Goal: Task Accomplishment & Management: Use online tool/utility

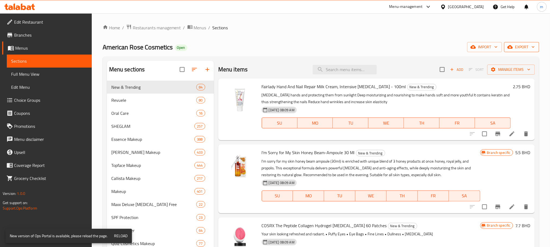
click at [519, 44] on span "export" at bounding box center [522, 47] width 26 height 7
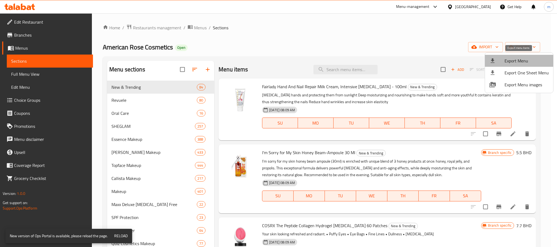
click at [526, 60] on span "Export Menu" at bounding box center [526, 61] width 44 height 7
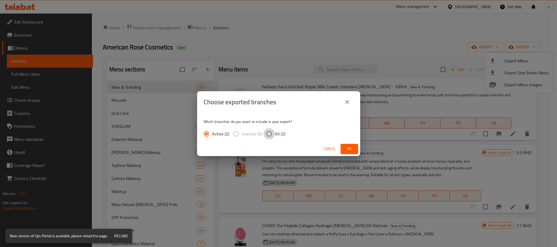
click at [267, 136] on input "All (2)" at bounding box center [268, 133] width 11 height 11
radio input "true"
click at [214, 135] on span "Active (2)" at bounding box center [220, 134] width 17 height 7
click at [212, 135] on input "Active (2)" at bounding box center [205, 133] width 11 height 11
radio input "true"
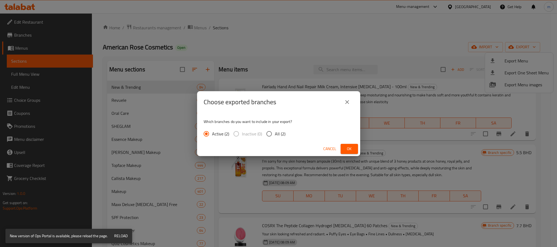
click at [327, 147] on span "Cancel" at bounding box center [329, 149] width 13 height 7
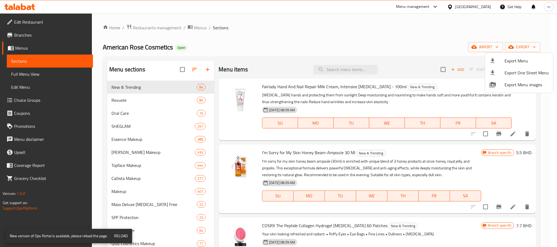
click at [379, 33] on div at bounding box center [278, 123] width 557 height 247
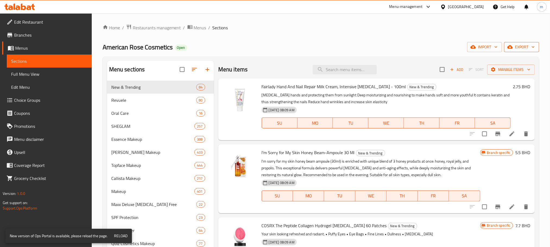
click at [522, 46] on span "export" at bounding box center [522, 47] width 26 height 7
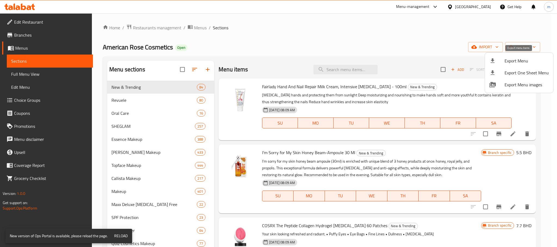
click at [517, 59] on span "Export Menu" at bounding box center [526, 61] width 44 height 7
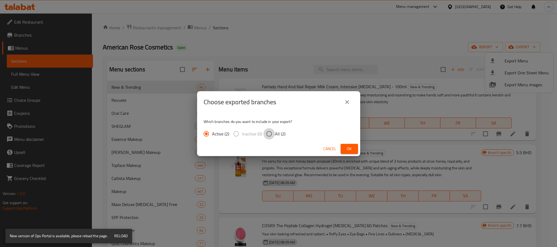
click at [270, 135] on input "All (2)" at bounding box center [268, 133] width 11 height 11
radio input "true"
click at [349, 149] on span "Ok" at bounding box center [349, 149] width 9 height 7
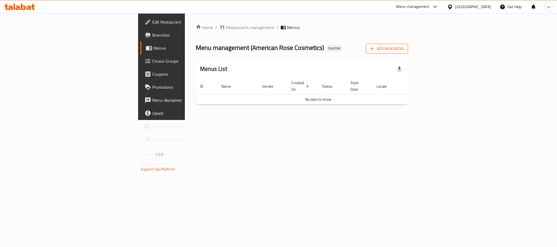
click at [403, 51] on span "Add New Menu" at bounding box center [386, 48] width 33 height 7
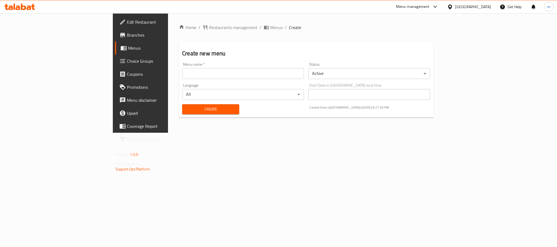
click at [180, 79] on div "Menu name   * Menu name *" at bounding box center [243, 70] width 126 height 21
click at [182, 74] on input "text" at bounding box center [243, 73] width 122 height 11
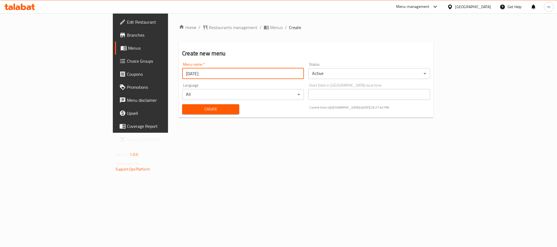
click at [182, 75] on input "7-4-2025" at bounding box center [243, 73] width 122 height 11
type input "[DATE]"
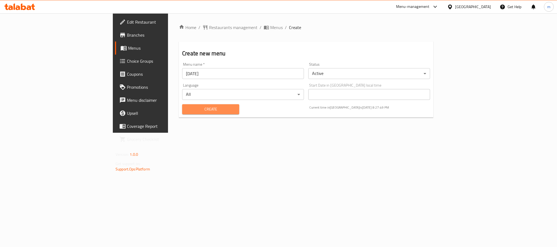
click at [186, 108] on span "Create" at bounding box center [210, 109] width 48 height 7
click at [115, 43] on link "Menus" at bounding box center [160, 48] width 91 height 13
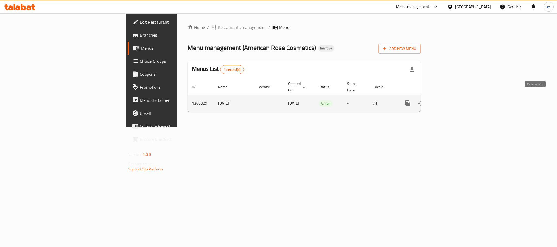
click at [450, 100] on icon "enhanced table" at bounding box center [446, 103] width 7 height 7
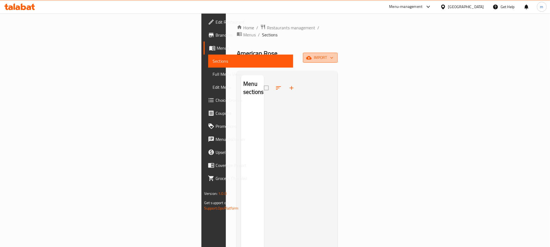
click at [334, 54] on span "import" at bounding box center [320, 57] width 26 height 7
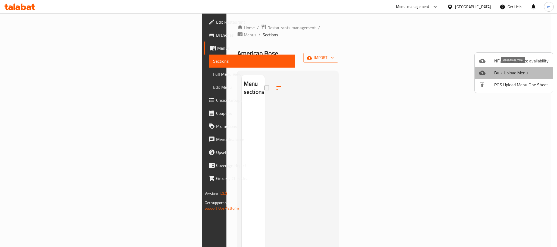
click at [513, 73] on span "Bulk Upload Menu" at bounding box center [521, 73] width 54 height 7
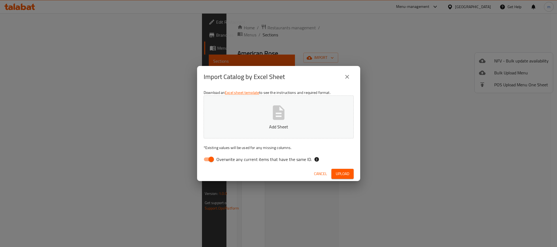
click at [207, 161] on input "Overwrite any current items that have the same ID." at bounding box center [211, 159] width 31 height 10
checkbox input "false"
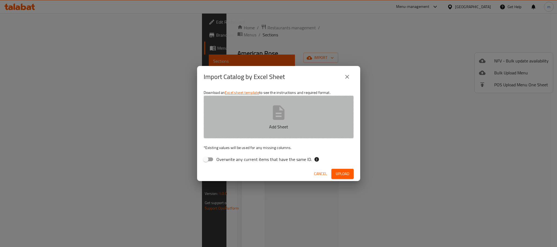
click at [271, 117] on icon "button" at bounding box center [278, 112] width 17 height 17
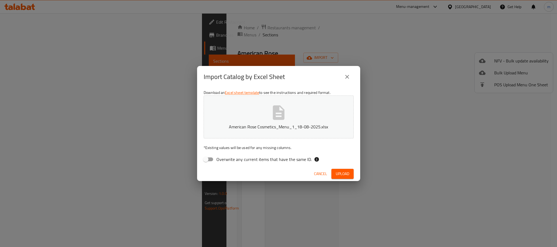
click at [343, 173] on span "Upload" at bounding box center [342, 174] width 14 height 7
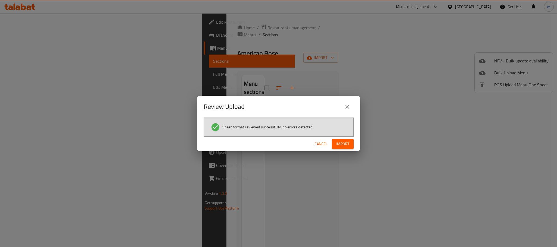
click at [347, 141] on span "Import" at bounding box center [342, 144] width 13 height 7
click at [347, 144] on span "Import" at bounding box center [342, 144] width 13 height 7
click at [346, 107] on icon "close" at bounding box center [347, 107] width 4 height 4
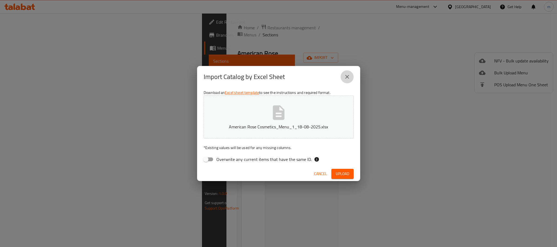
click at [347, 74] on icon "close" at bounding box center [347, 77] width 7 height 7
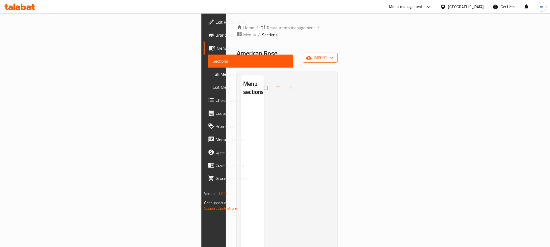
click at [334, 54] on span "import" at bounding box center [320, 57] width 26 height 7
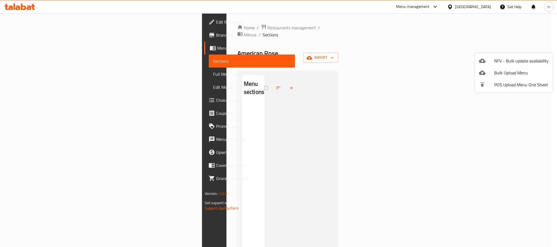
click at [461, 39] on div at bounding box center [278, 123] width 557 height 247
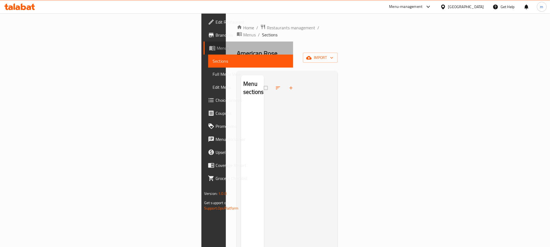
click at [217, 48] on span "Menus" at bounding box center [253, 48] width 72 height 7
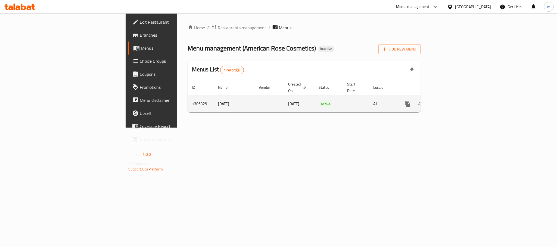
click at [449, 102] on icon "enhanced table" at bounding box center [446, 104] width 5 height 5
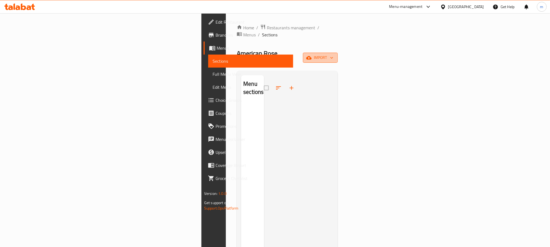
click at [334, 54] on span "import" at bounding box center [320, 57] width 26 height 7
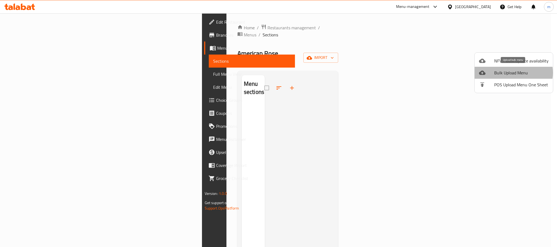
click at [511, 73] on span "Bulk Upload Menu" at bounding box center [521, 73] width 54 height 7
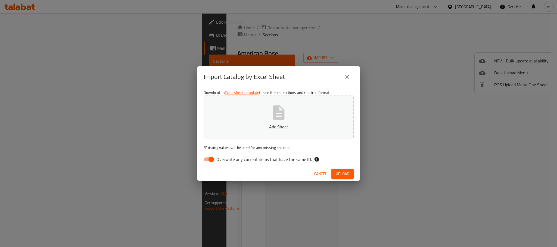
click at [208, 160] on input "Overwrite any current items that have the same ID." at bounding box center [211, 159] width 31 height 10
checkbox input "false"
click at [279, 105] on icon "button" at bounding box center [278, 112] width 17 height 17
click at [344, 174] on span "Upload" at bounding box center [342, 174] width 14 height 7
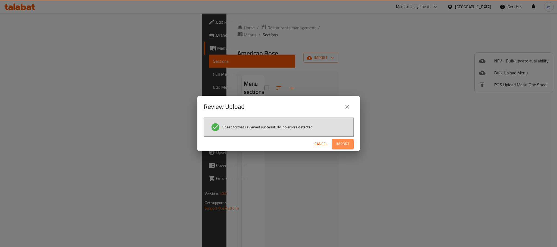
click at [342, 141] on span "Import" at bounding box center [342, 144] width 13 height 7
click at [336, 144] on span "Import" at bounding box center [342, 144] width 13 height 7
click at [337, 145] on span "Import" at bounding box center [342, 144] width 13 height 7
click at [340, 145] on span "Import" at bounding box center [342, 144] width 13 height 7
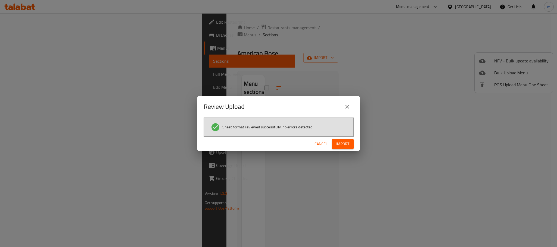
click at [340, 145] on span "Import" at bounding box center [342, 144] width 13 height 7
click at [343, 144] on span "Import" at bounding box center [342, 144] width 13 height 7
click at [343, 144] on icon "button" at bounding box center [344, 143] width 5 height 5
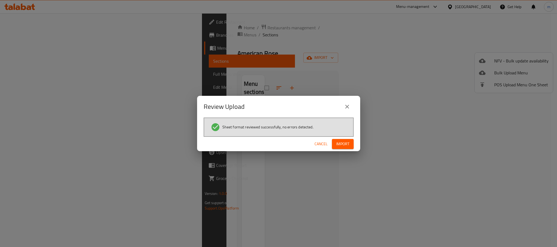
click at [343, 144] on span "Import" at bounding box center [342, 144] width 13 height 7
click at [343, 144] on icon "button" at bounding box center [344, 143] width 5 height 5
click at [343, 144] on span "button" at bounding box center [344, 143] width 9 height 5
click at [343, 144] on icon "button" at bounding box center [344, 144] width 7 height 7
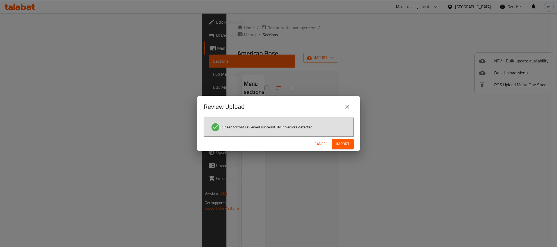
click at [322, 146] on span "Cancel" at bounding box center [320, 144] width 13 height 7
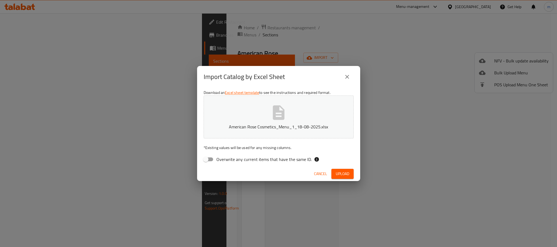
click at [319, 174] on span "Cancel" at bounding box center [320, 174] width 13 height 7
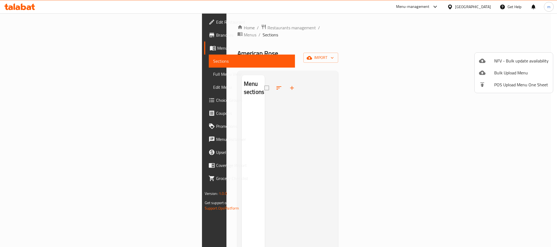
click at [426, 145] on div at bounding box center [278, 123] width 557 height 247
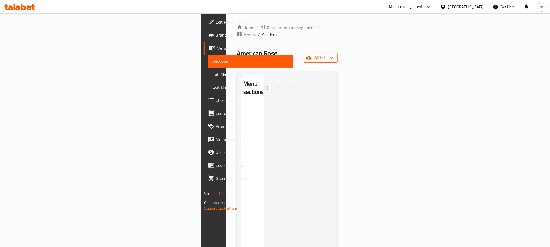
click at [334, 54] on span "import" at bounding box center [320, 57] width 26 height 7
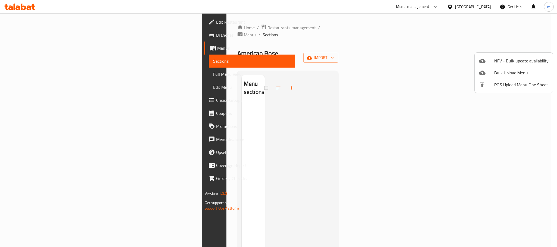
click at [358, 125] on div at bounding box center [278, 123] width 557 height 247
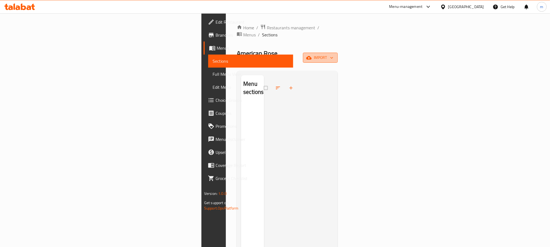
click at [334, 54] on span "import" at bounding box center [320, 57] width 26 height 7
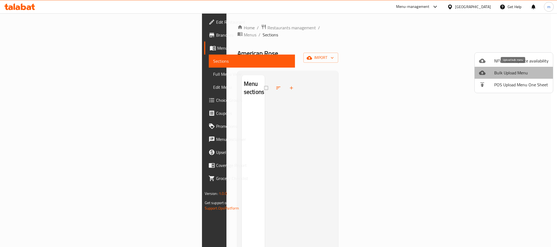
click at [523, 71] on span "Bulk Upload Menu" at bounding box center [521, 73] width 54 height 7
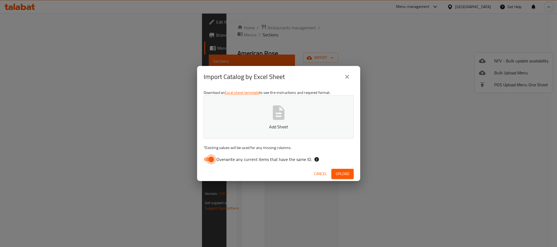
click at [210, 161] on input "Overwrite any current items that have the same ID." at bounding box center [211, 159] width 31 height 10
checkbox input "false"
click at [232, 124] on p "Add Sheet" at bounding box center [278, 127] width 133 height 7
click at [349, 176] on span "Upload" at bounding box center [342, 174] width 14 height 7
click at [333, 171] on button "Upload" at bounding box center [342, 174] width 22 height 10
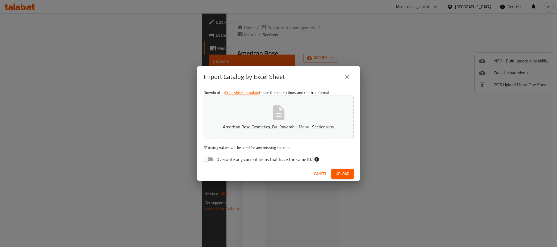
click at [316, 172] on span "Cancel" at bounding box center [320, 174] width 13 height 7
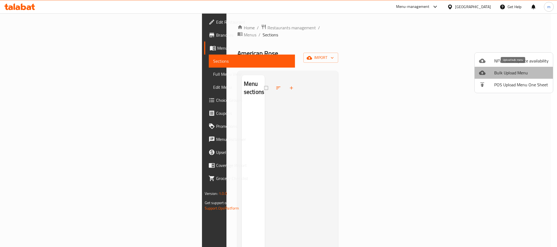
click at [518, 70] on span "Bulk Upload Menu" at bounding box center [521, 73] width 54 height 7
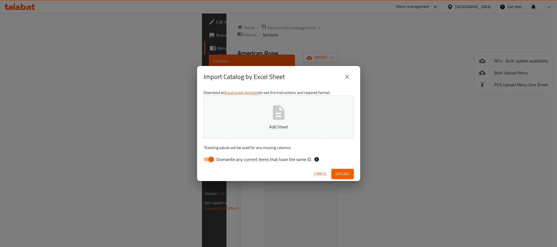
click at [202, 160] on input "Overwrite any current items that have the same ID." at bounding box center [211, 159] width 31 height 10
checkbox input "false"
click at [250, 121] on button "Add Sheet" at bounding box center [278, 117] width 150 height 43
click at [350, 173] on button "Upload" at bounding box center [342, 174] width 22 height 10
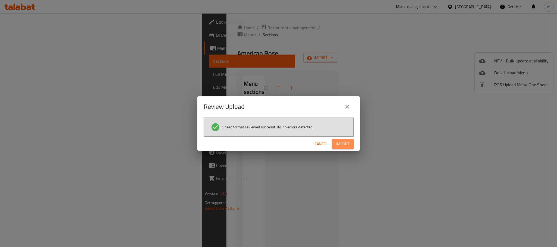
click at [342, 143] on span "Import" at bounding box center [342, 144] width 13 height 7
click at [345, 146] on span "Import" at bounding box center [342, 144] width 13 height 7
click at [345, 147] on span "Import" at bounding box center [342, 144] width 13 height 7
click at [343, 144] on span "Import" at bounding box center [342, 144] width 13 height 7
click at [315, 144] on span "Cancel" at bounding box center [320, 144] width 13 height 7
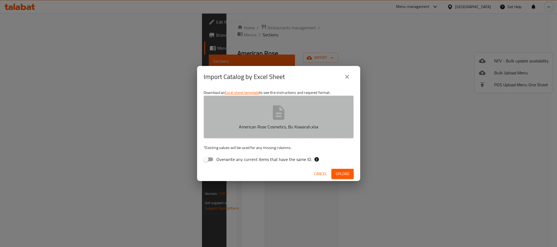
click at [292, 117] on button "American Rose Cosmetics, Bu Kowarah.xlsx" at bounding box center [278, 117] width 150 height 43
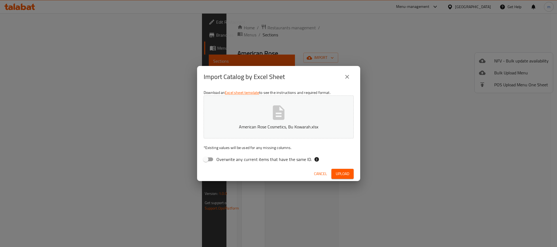
click at [342, 176] on span "Upload" at bounding box center [342, 174] width 14 height 7
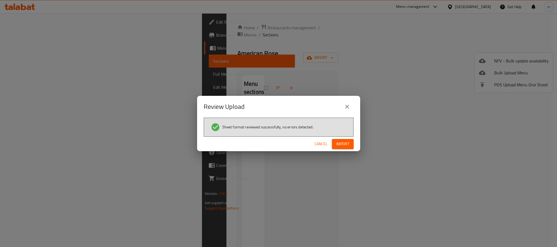
click at [344, 142] on span "Import" at bounding box center [342, 144] width 13 height 7
click at [350, 145] on button "Import" at bounding box center [343, 144] width 22 height 10
click at [343, 108] on button "close" at bounding box center [346, 106] width 13 height 13
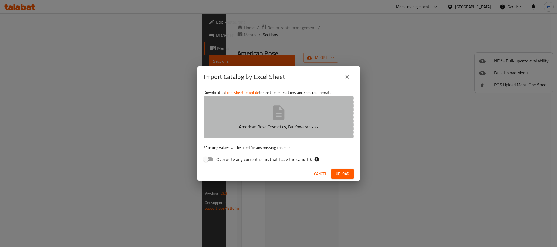
click at [300, 121] on button "American Rose Cosmetics, Bu Kowarah.xlsx" at bounding box center [278, 117] width 150 height 43
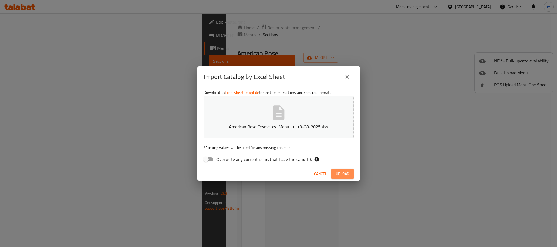
click at [343, 175] on span "Upload" at bounding box center [342, 174] width 14 height 7
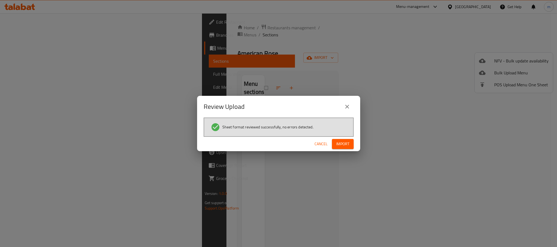
click at [347, 141] on span "Import" at bounding box center [342, 144] width 13 height 7
click at [346, 109] on icon "close" at bounding box center [347, 106] width 7 height 7
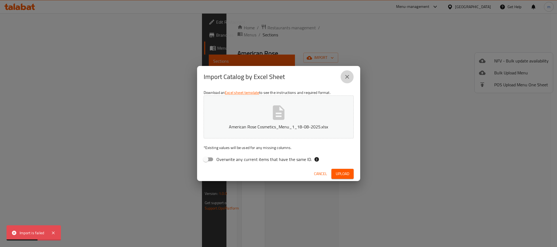
click at [344, 79] on icon "close" at bounding box center [347, 77] width 7 height 7
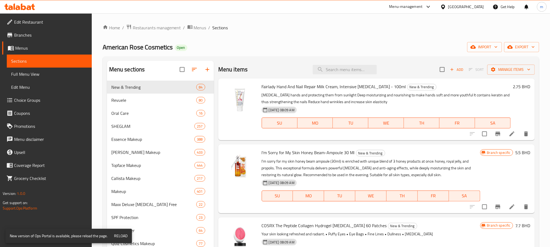
click at [22, 49] on span "Menus" at bounding box center [51, 48] width 72 height 7
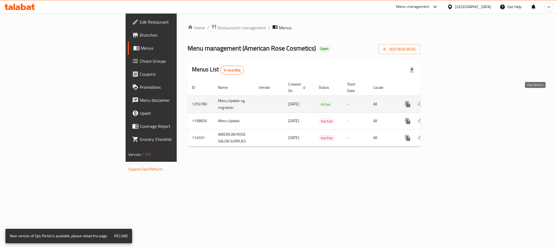
click at [449, 102] on icon "enhanced table" at bounding box center [446, 104] width 5 height 5
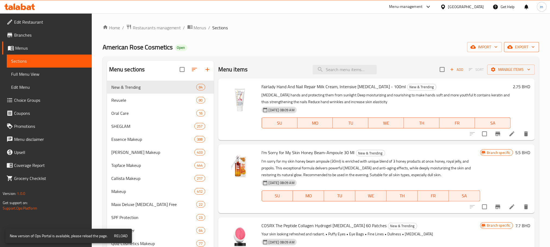
click at [527, 48] on span "export" at bounding box center [522, 47] width 26 height 7
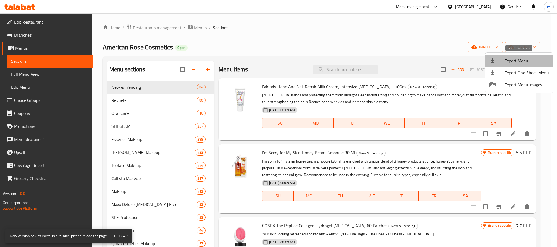
click at [524, 63] on span "Export Menu" at bounding box center [526, 61] width 44 height 7
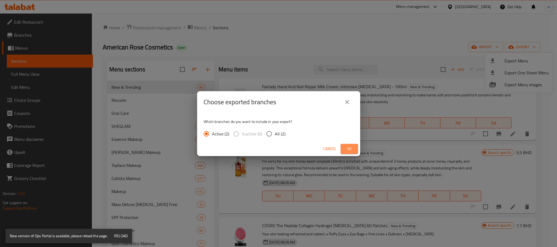
click at [350, 150] on span "Ok" at bounding box center [349, 149] width 9 height 7
